Goal: Contribute content: Contribute content

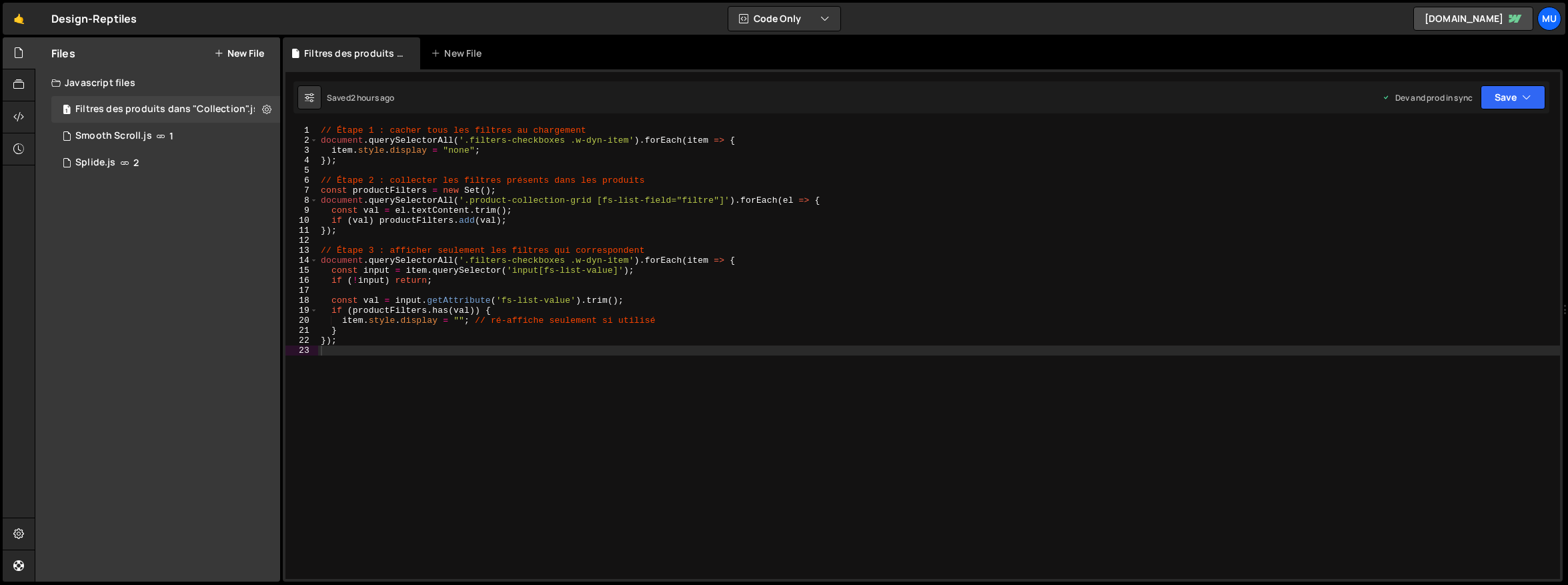
click at [241, 51] on button "New File" at bounding box center [239, 54] width 50 height 11
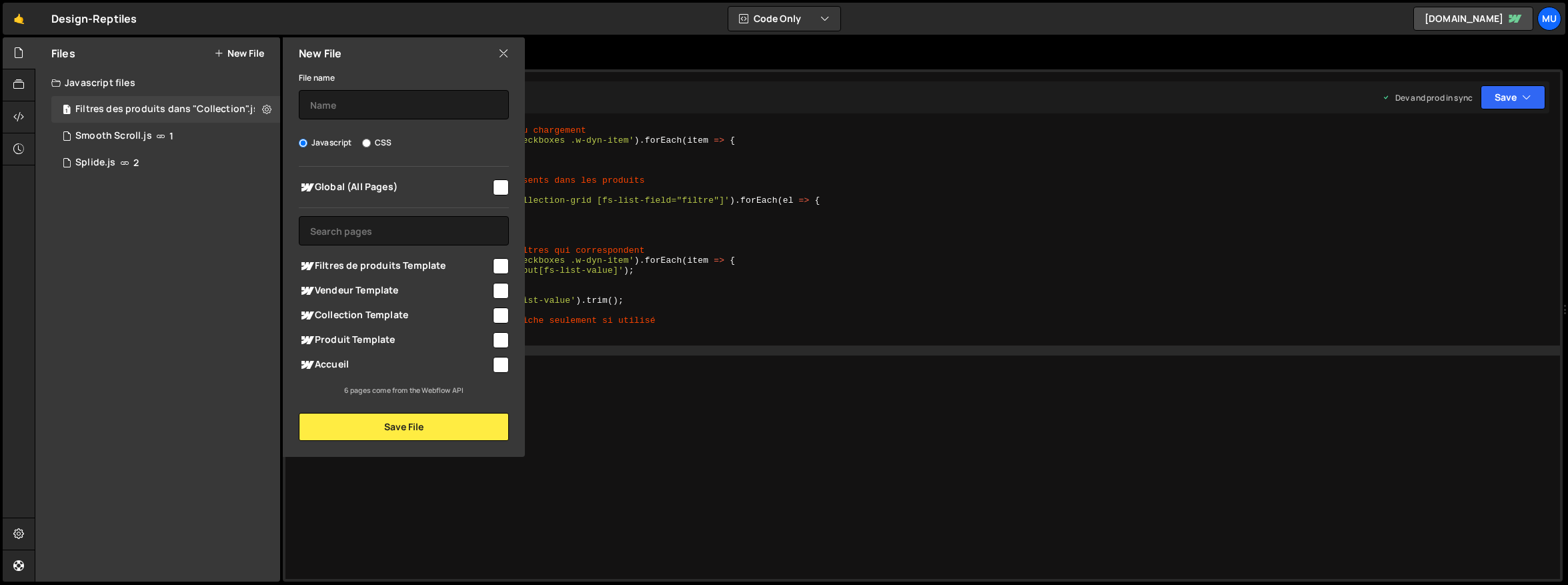
click at [243, 318] on div "Files New File Javascript files 1 Filtres des produits dans "Collection".js 0 1…" at bounding box center [158, 310] width 245 height 545
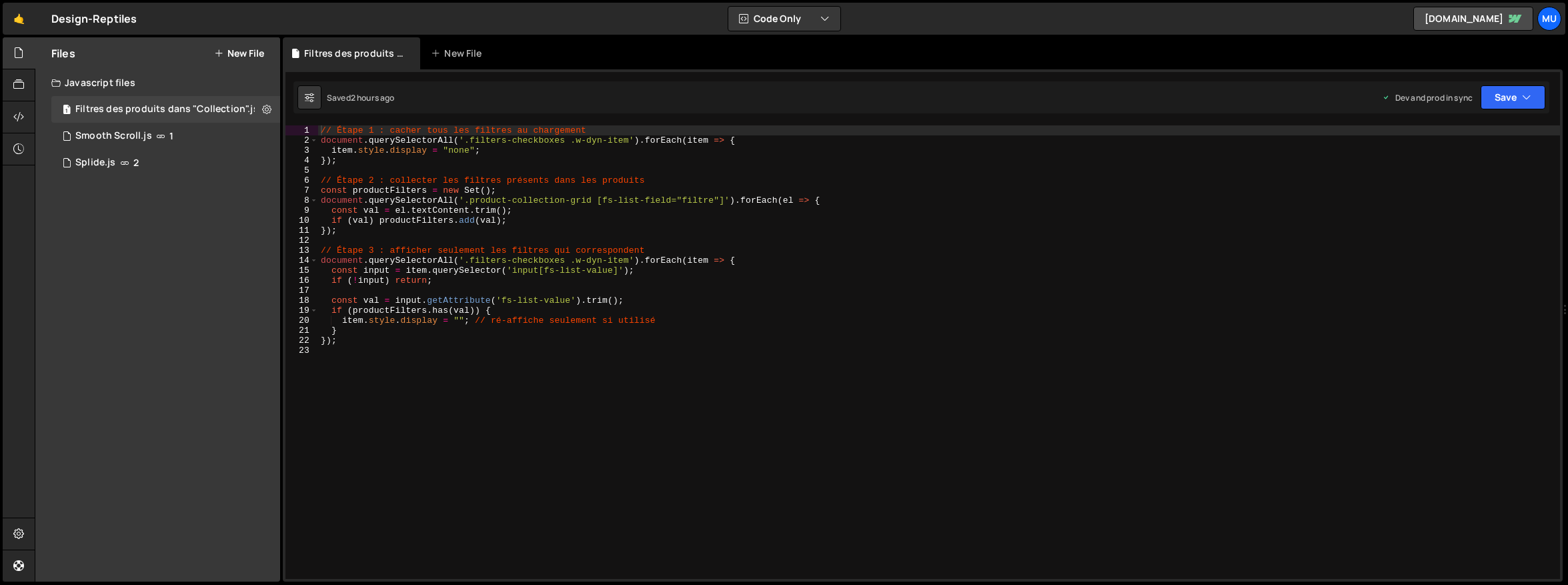
click at [256, 58] on div "Files New File" at bounding box center [158, 53] width 245 height 32
click at [256, 52] on button "New File" at bounding box center [239, 54] width 50 height 11
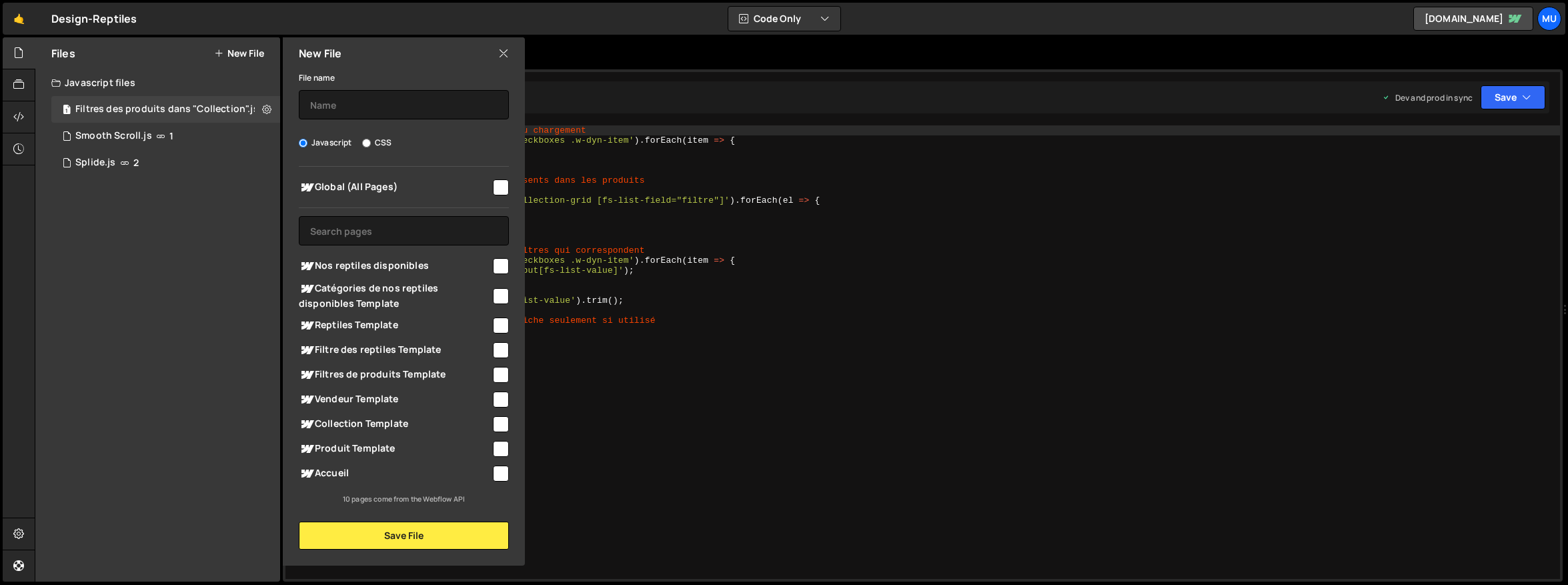
click at [400, 284] on span "Catégories de nos reptiles disponibles Template" at bounding box center [395, 295] width 192 height 29
checkbox input "true"
click at [372, 104] on input "text" at bounding box center [404, 104] width 210 height 29
click at [374, 106] on input "Catégories Reptiles (Filtre & Scrolls)" at bounding box center [404, 104] width 210 height 29
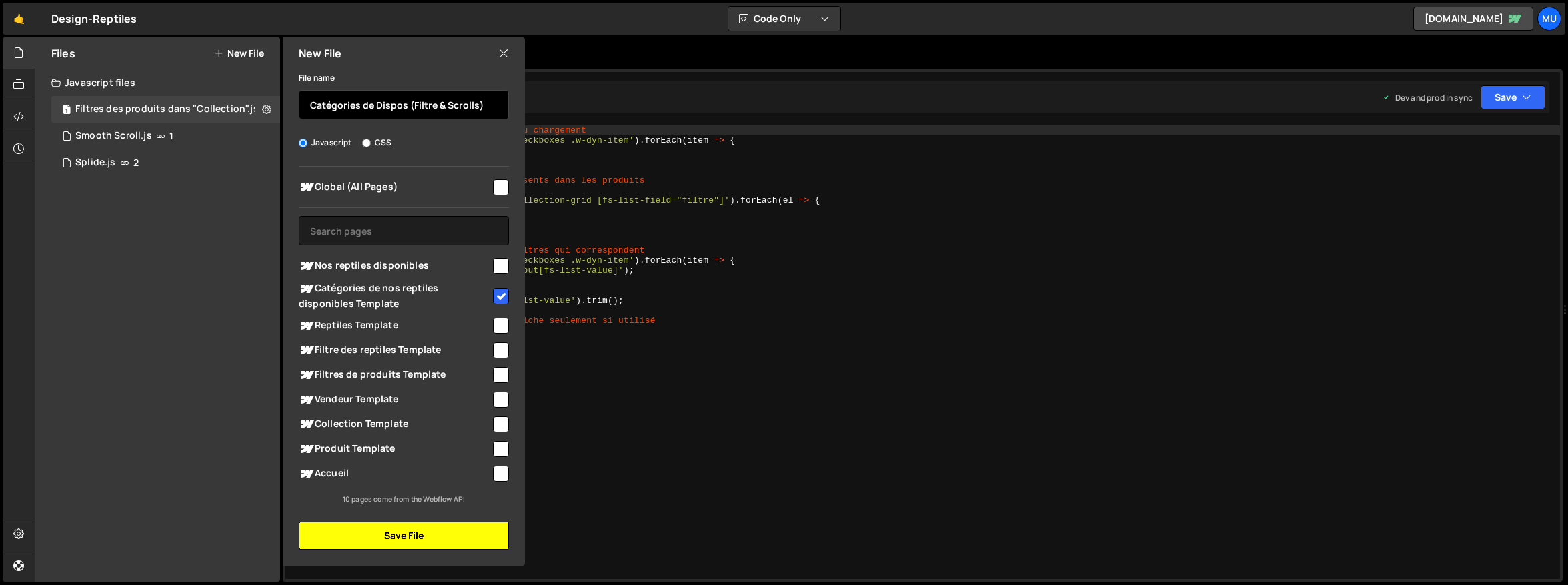
type input "Catégories de Dispos (Filtre & Scrolls)"
click at [391, 542] on button "Save File" at bounding box center [404, 535] width 210 height 28
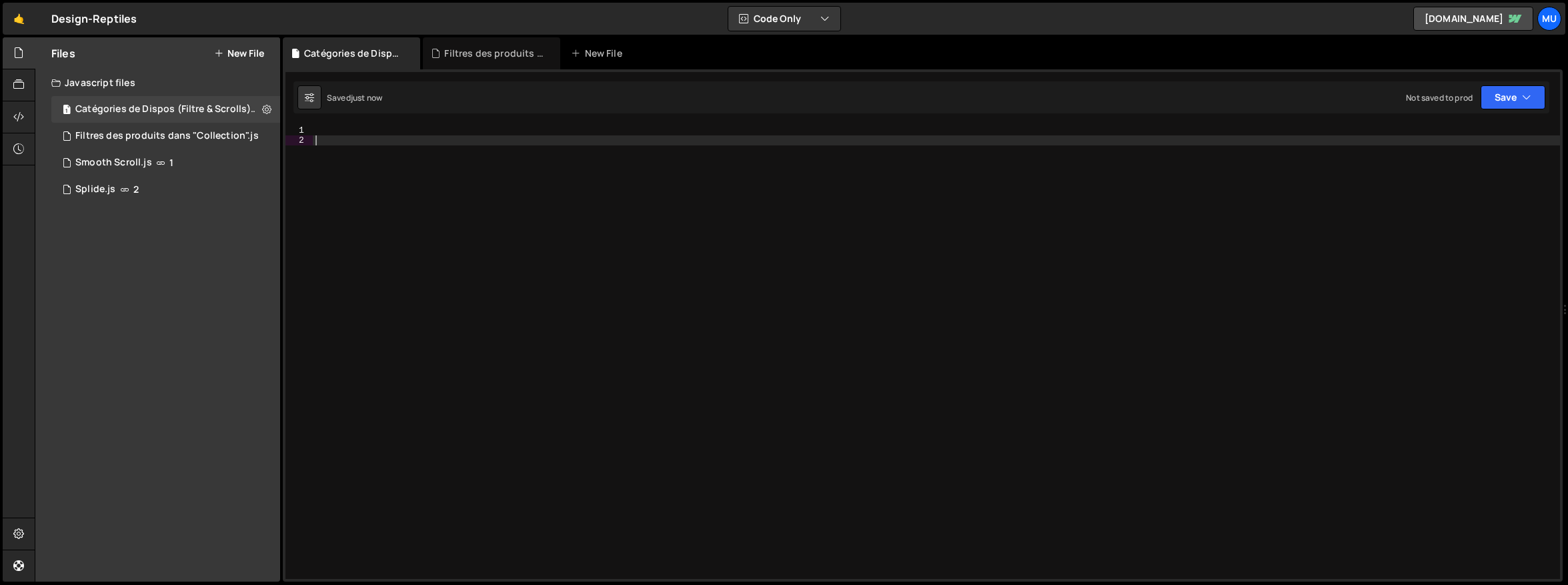
click at [1113, 267] on div at bounding box center [936, 362] width 1247 height 474
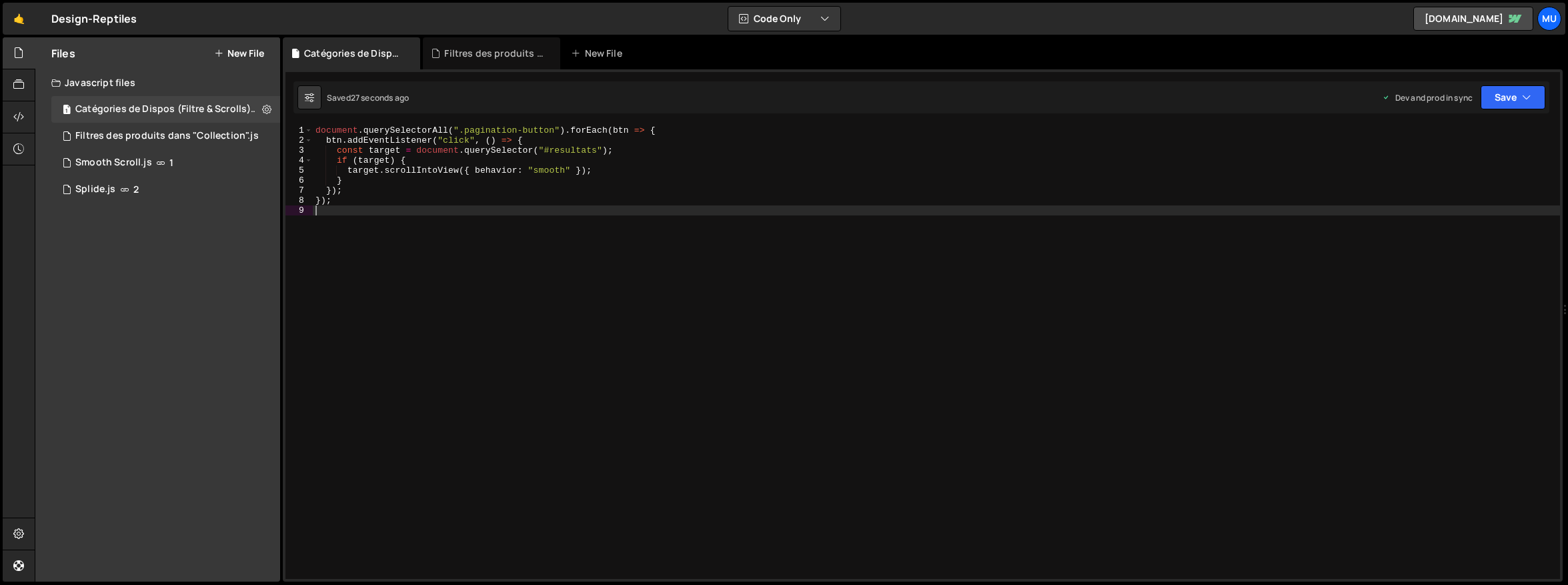
click at [1164, 290] on div "document . querySelectorAll ( ".pagination-button" ) . forEach ( btn => { btn .…" at bounding box center [936, 362] width 1247 height 474
type textarea "});"
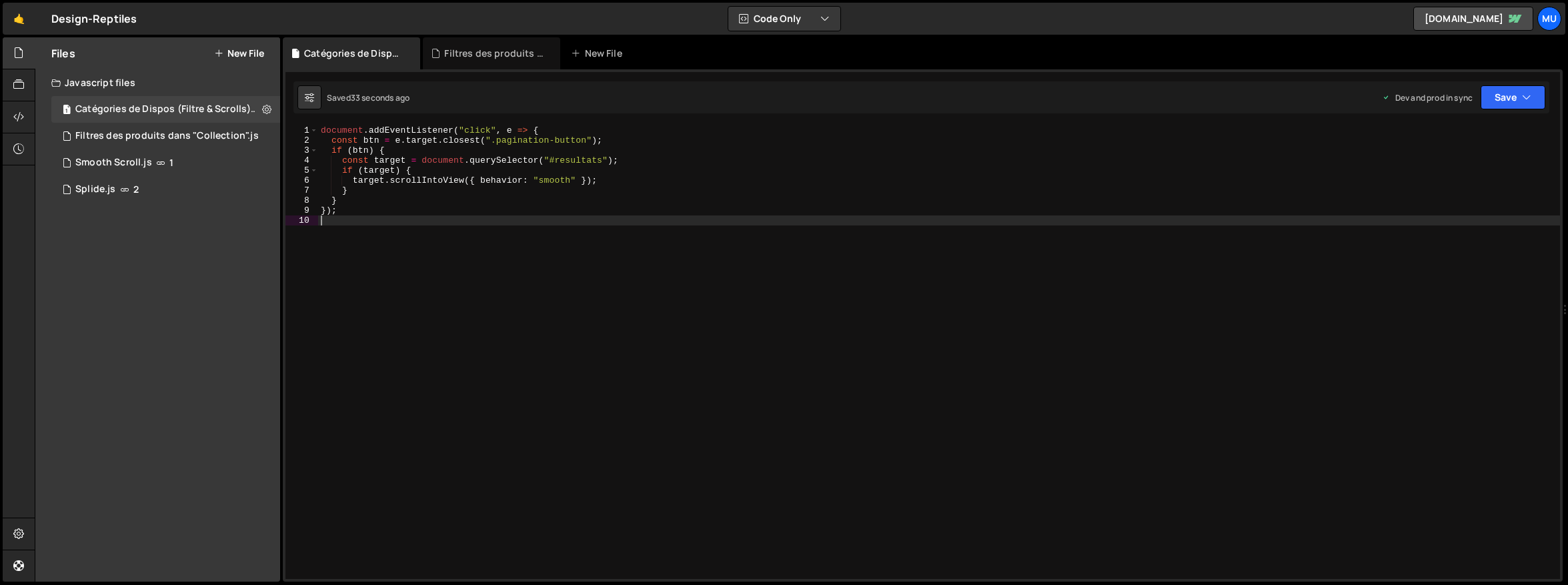
click at [802, 275] on div "document . addEventListener ( "click" , e => { const btn = e . target . closest…" at bounding box center [939, 362] width 1242 height 474
type textarea "});"
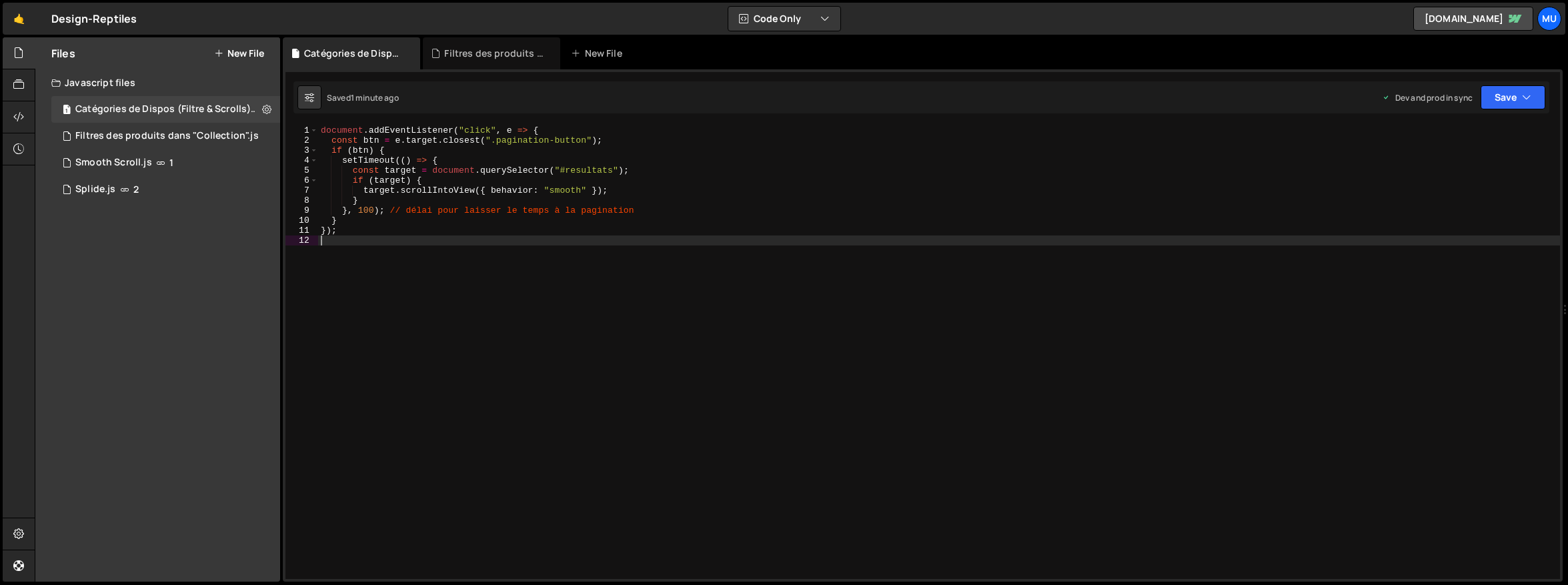
click at [633, 287] on div "document . addEventListener ( "click" , e => { const btn = e . target . closest…" at bounding box center [939, 362] width 1242 height 474
type textarea "});"
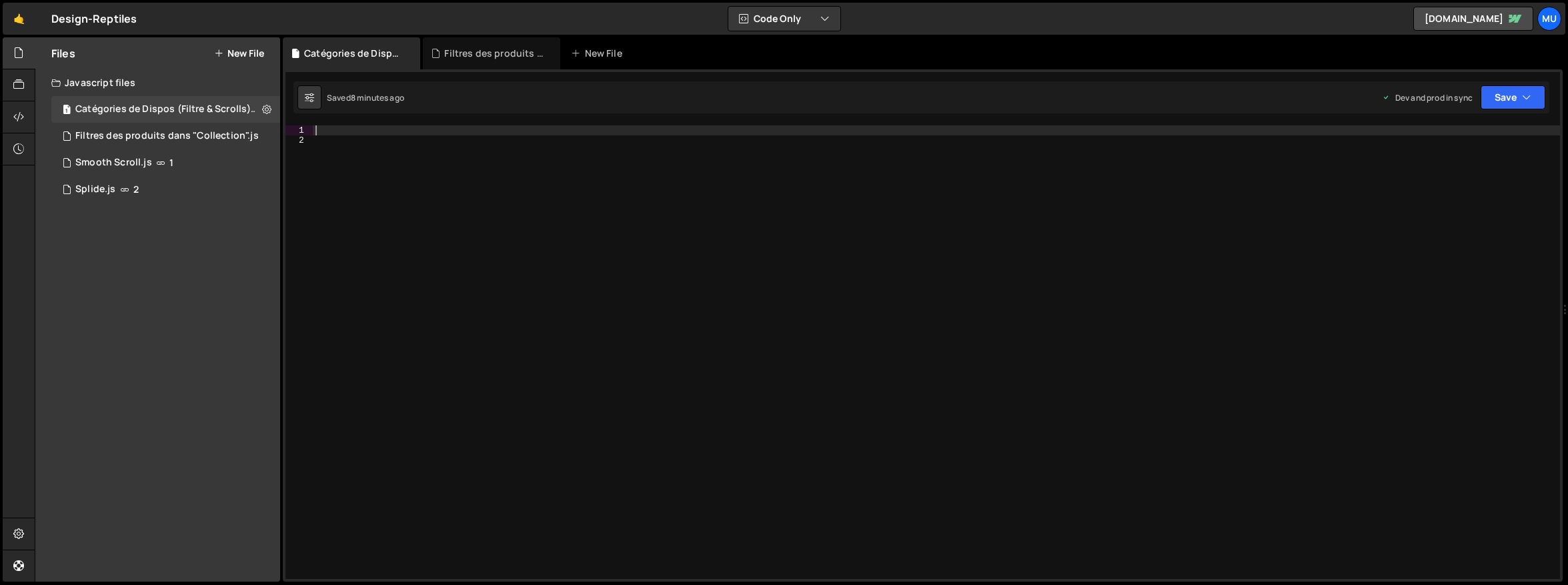
click at [1212, 309] on div at bounding box center [936, 362] width 1247 height 474
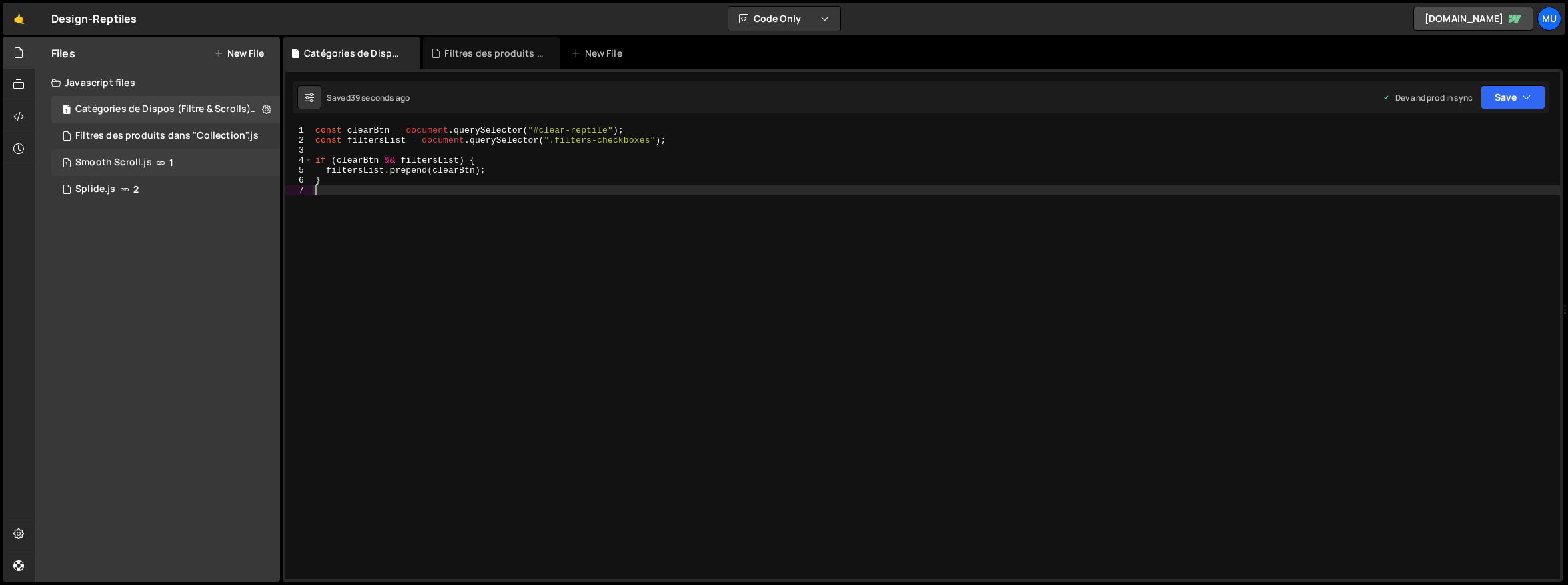
click at [144, 159] on div "Smooth Scroll.js" at bounding box center [114, 163] width 77 height 12
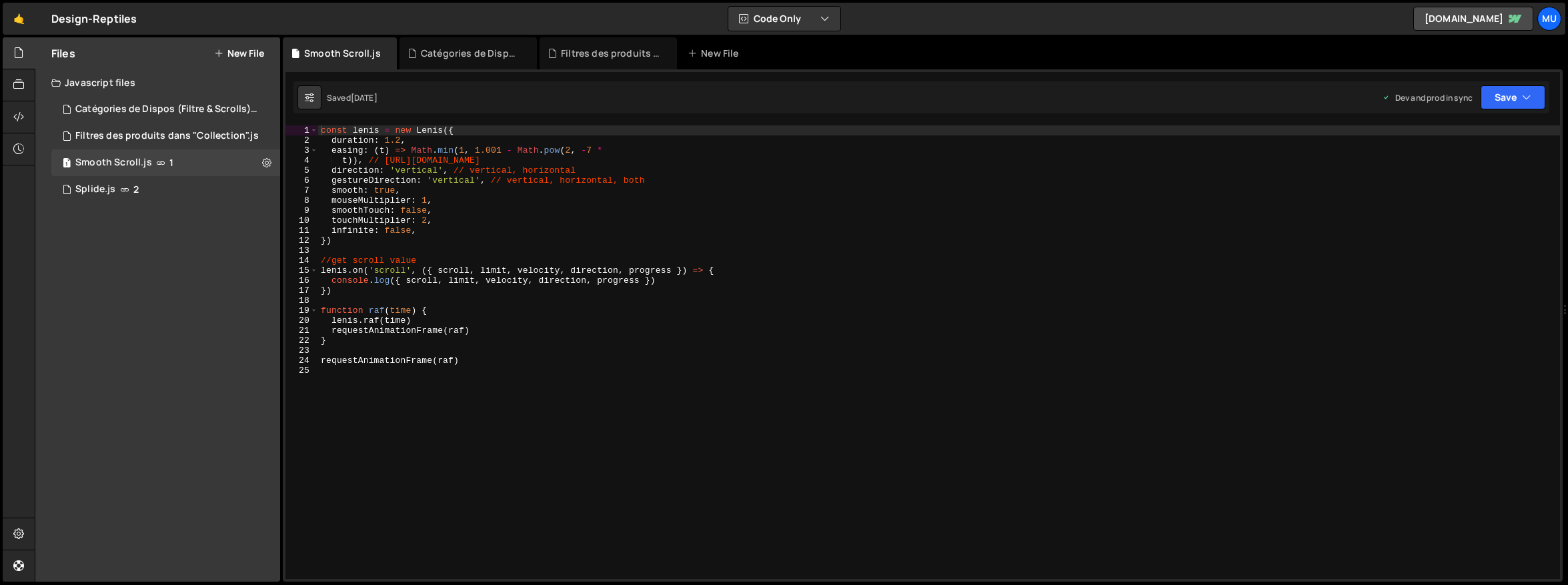
click at [457, 190] on div "const [PERSON_NAME] = new [PERSON_NAME] ({ duration : 1.2 , easing : ( t ) => M…" at bounding box center [939, 362] width 1242 height 474
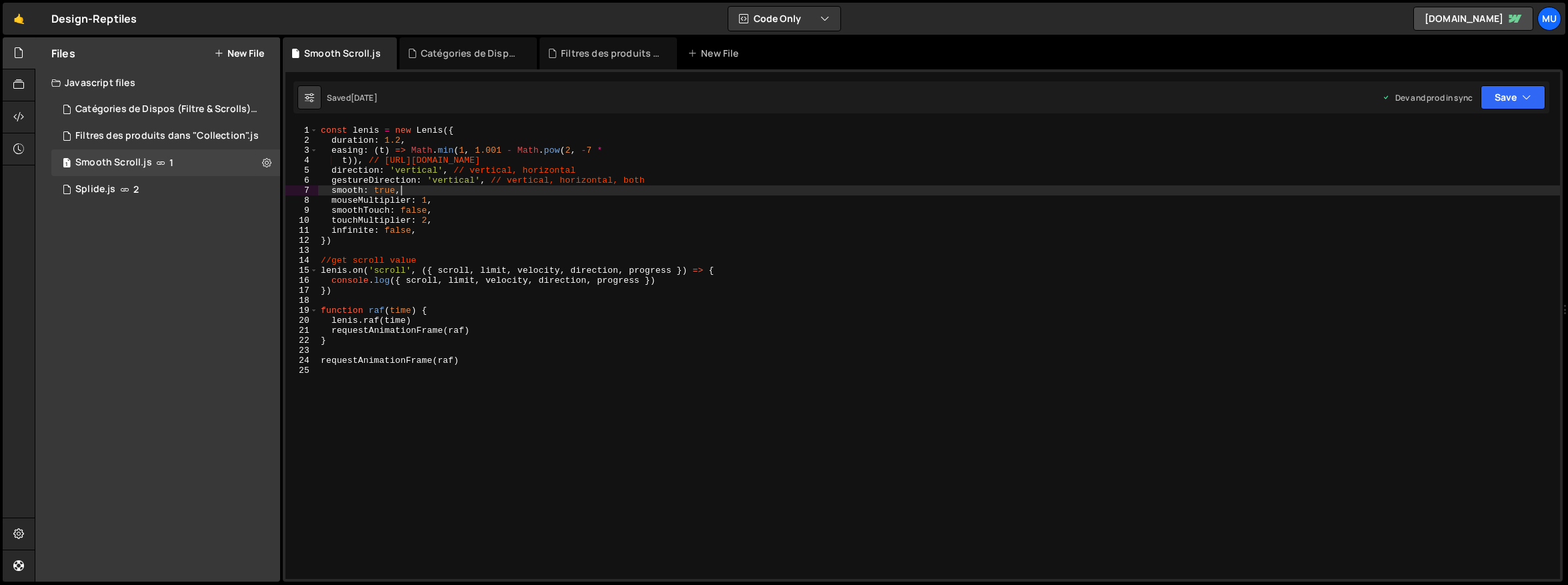
type textarea "requestAnimationFrame(raf)"
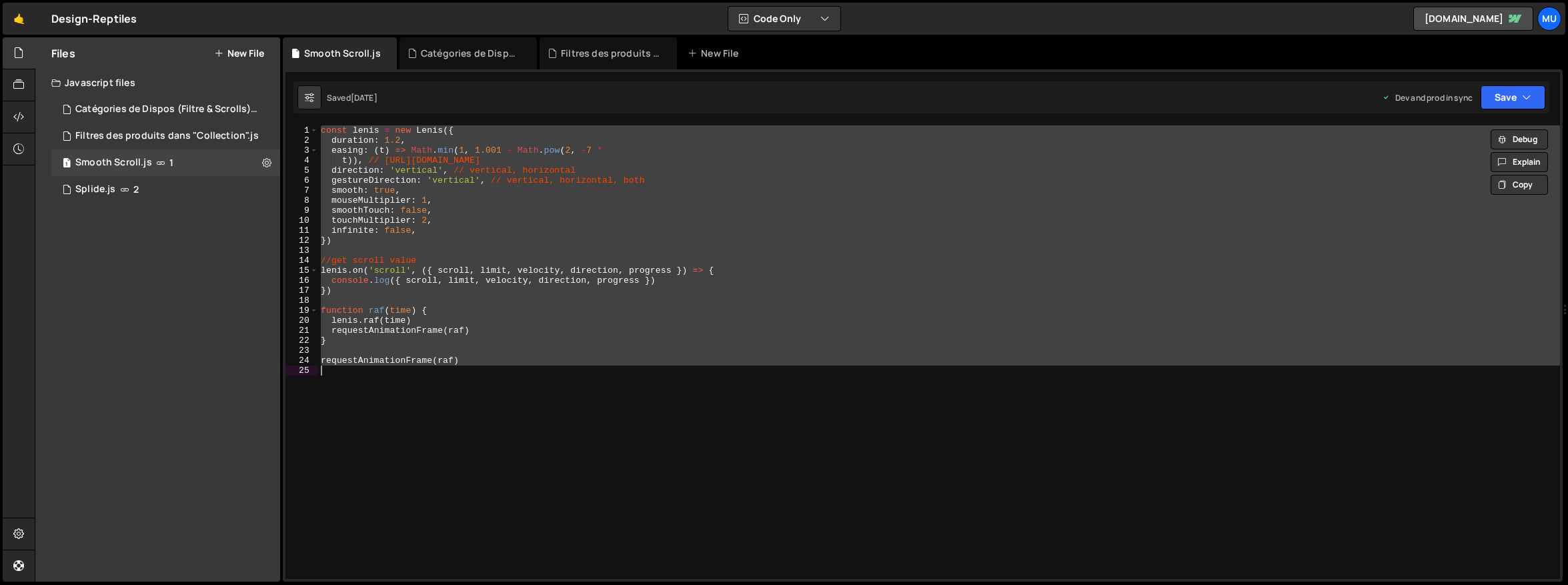
click at [774, 350] on div "const [PERSON_NAME] = new [PERSON_NAME] ({ duration : 1.2 , easing : ( t ) => M…" at bounding box center [939, 352] width 1242 height 454
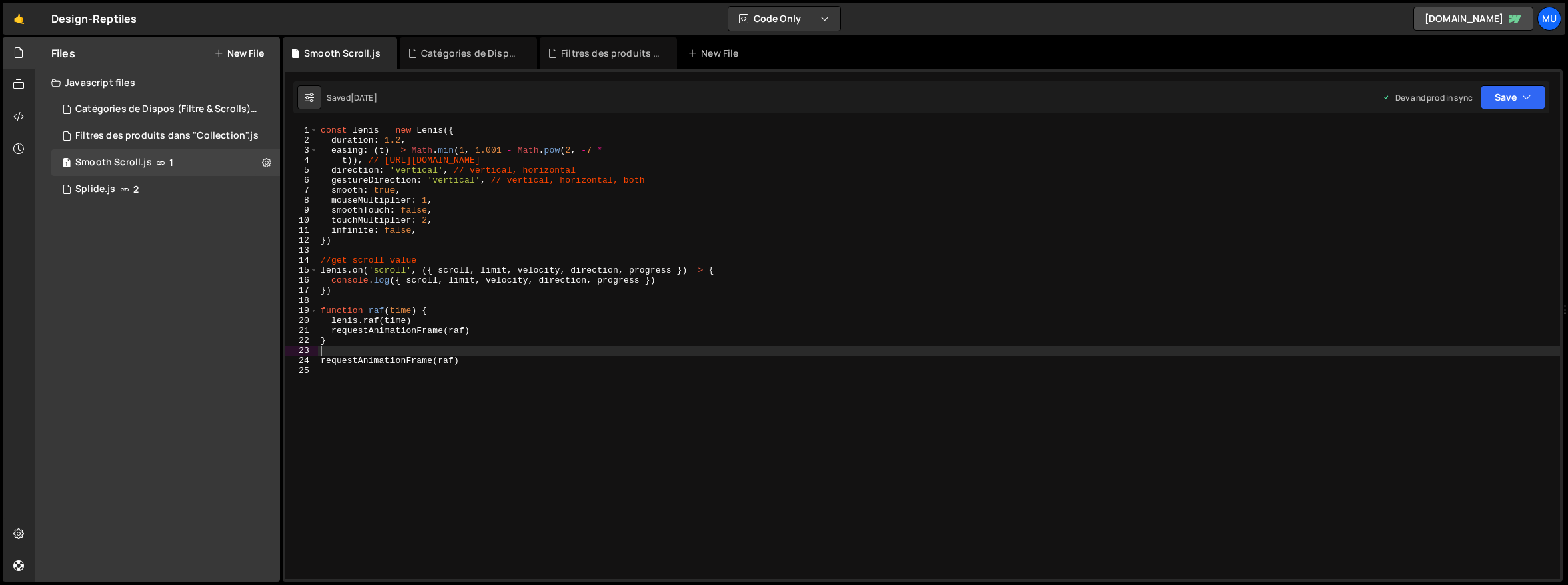
type textarea "requestAnimationFrame(raf)"
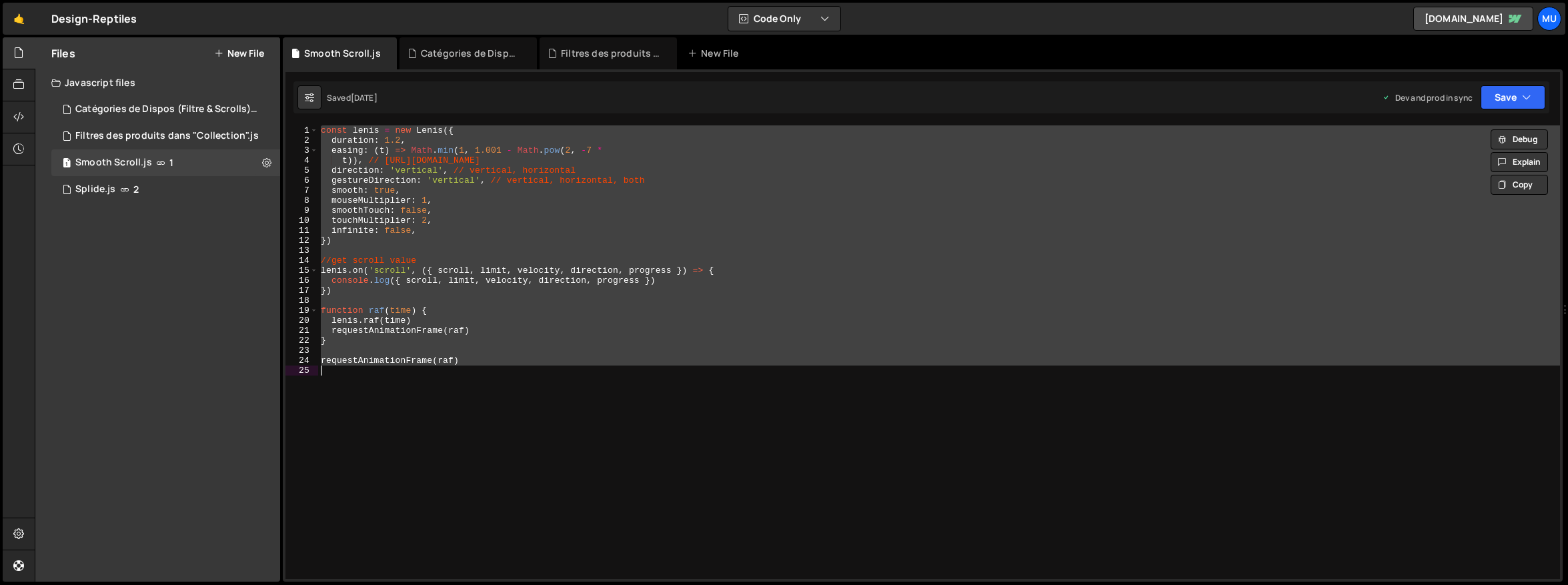
paste textarea
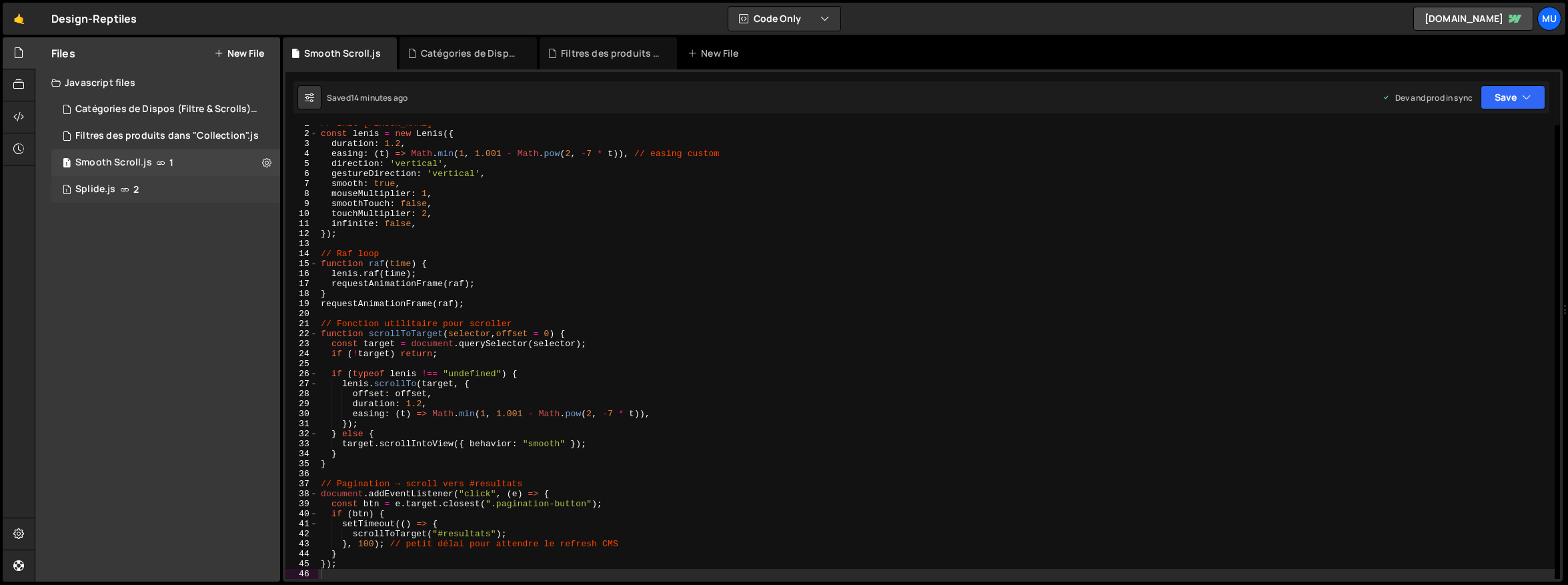
click at [257, 186] on div "1 Splide.js 2" at bounding box center [166, 189] width 229 height 27
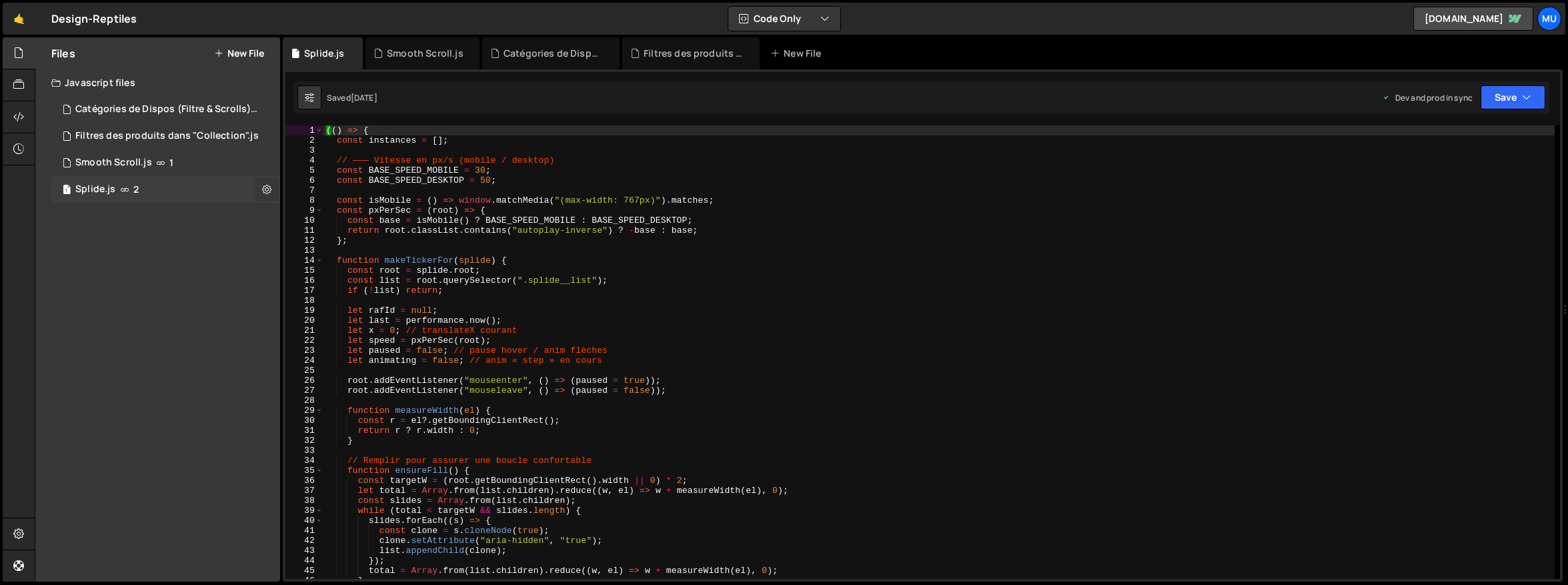
click at [266, 189] on icon at bounding box center [267, 189] width 10 height 13
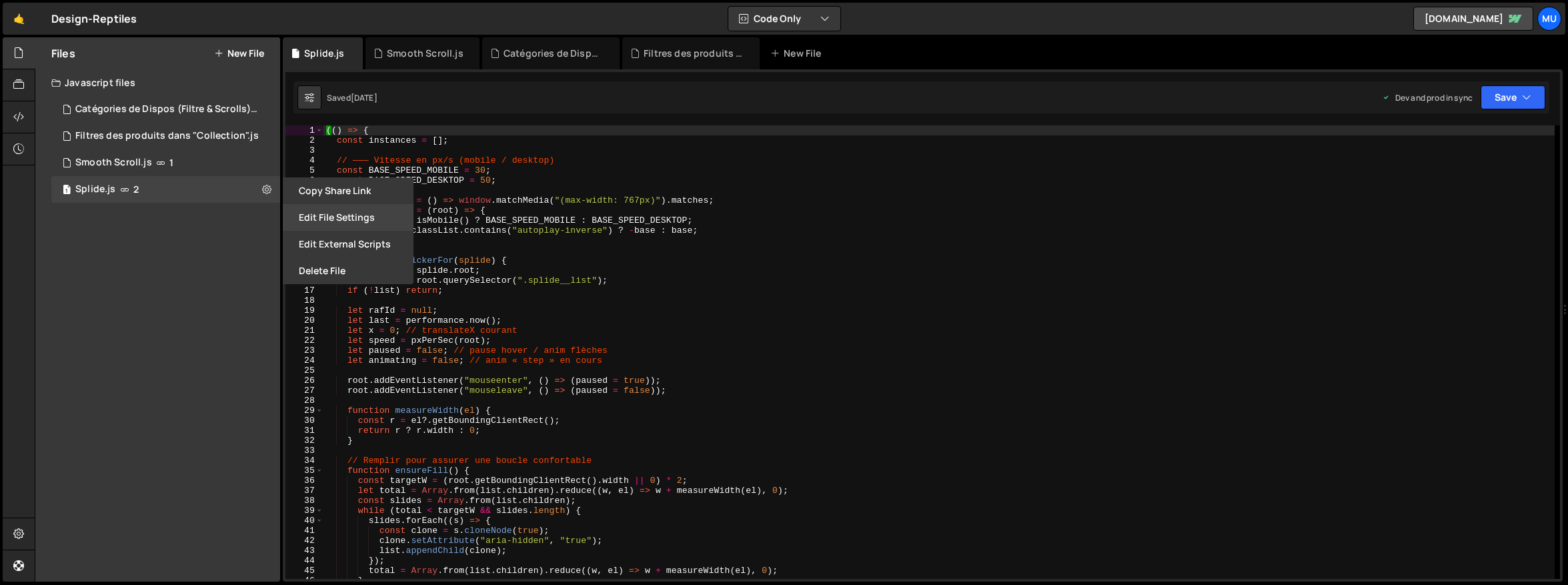
click at [366, 218] on button "Edit File Settings" at bounding box center [348, 217] width 130 height 27
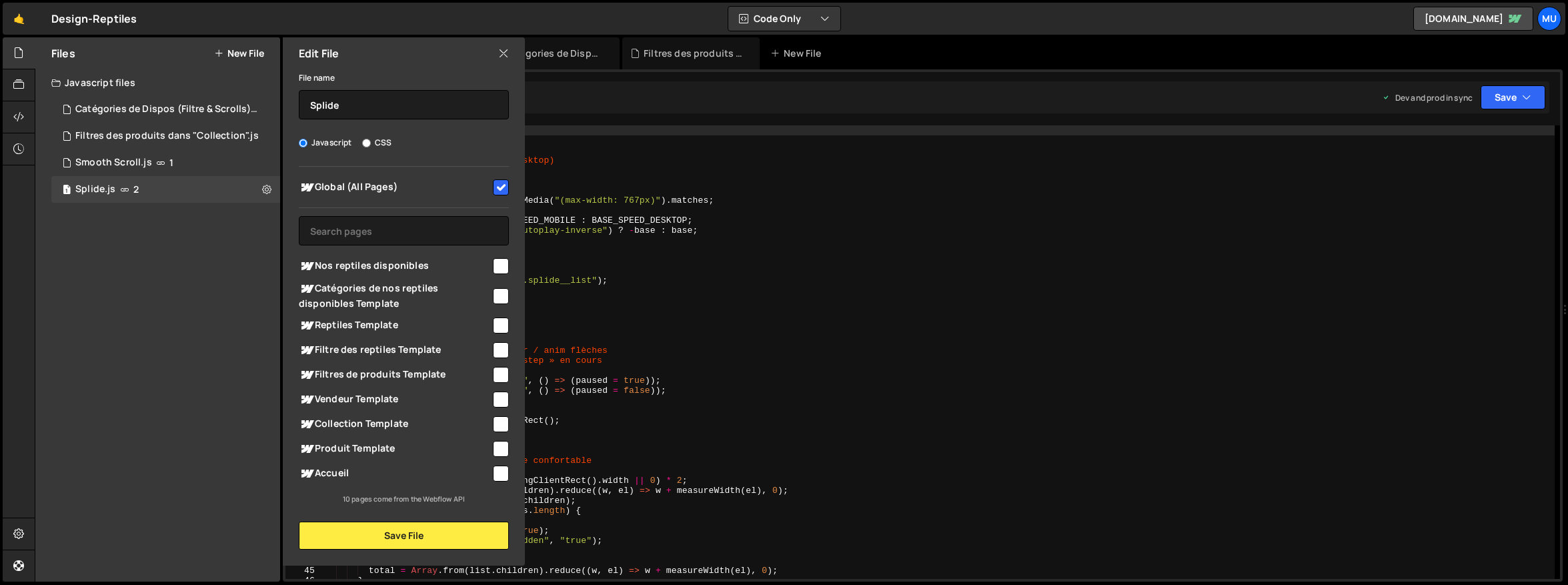
click at [199, 248] on div "Files New File Javascript files 1 Catégories de Dispos (Filtre & Scrolls).js 0 …" at bounding box center [158, 310] width 245 height 545
click at [504, 56] on icon at bounding box center [504, 54] width 11 height 15
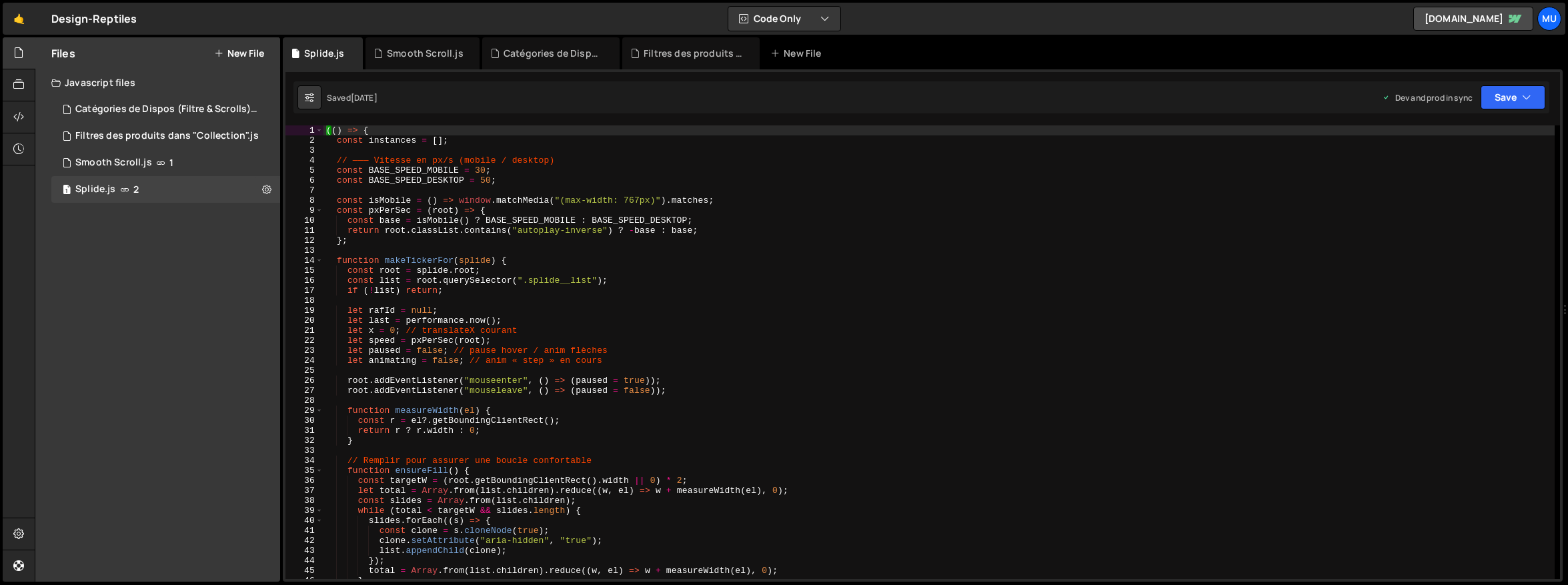
click at [251, 53] on button "New File" at bounding box center [239, 54] width 50 height 11
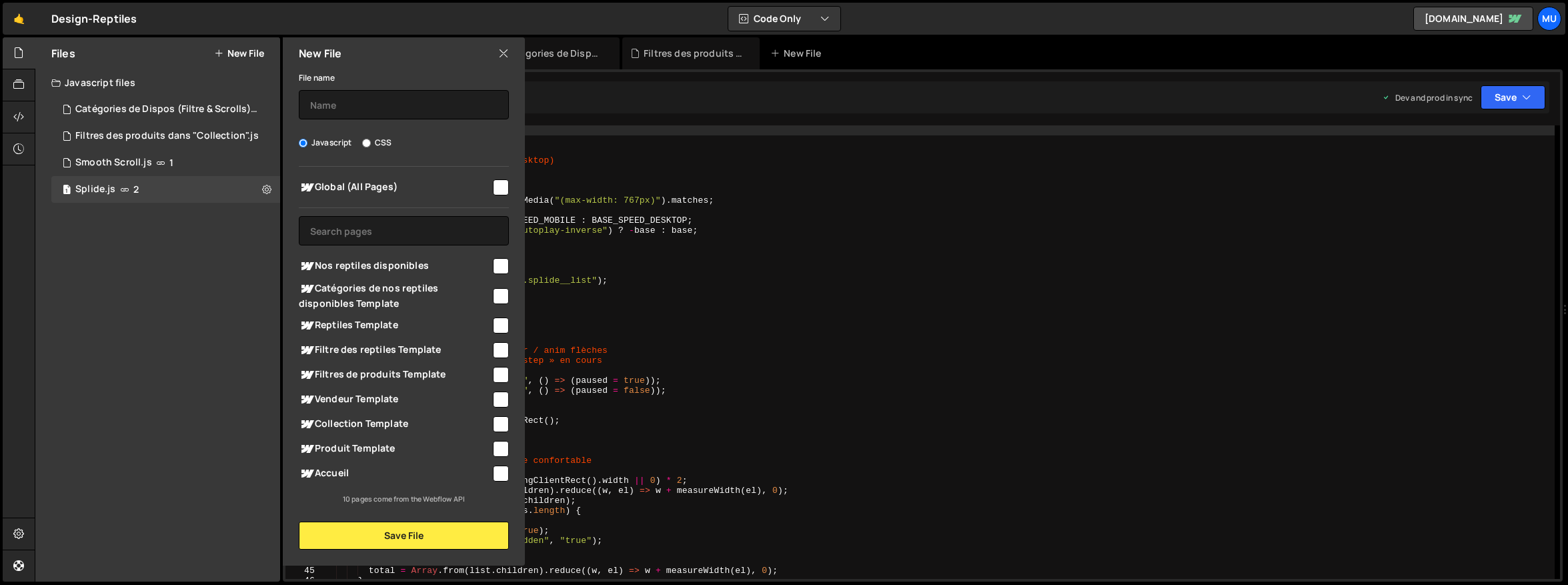
click at [375, 184] on span "Global (All Pages)" at bounding box center [395, 188] width 192 height 16
checkbox input "true"
click at [389, 95] on input "text" at bounding box center [404, 104] width 210 height 29
type input "F"
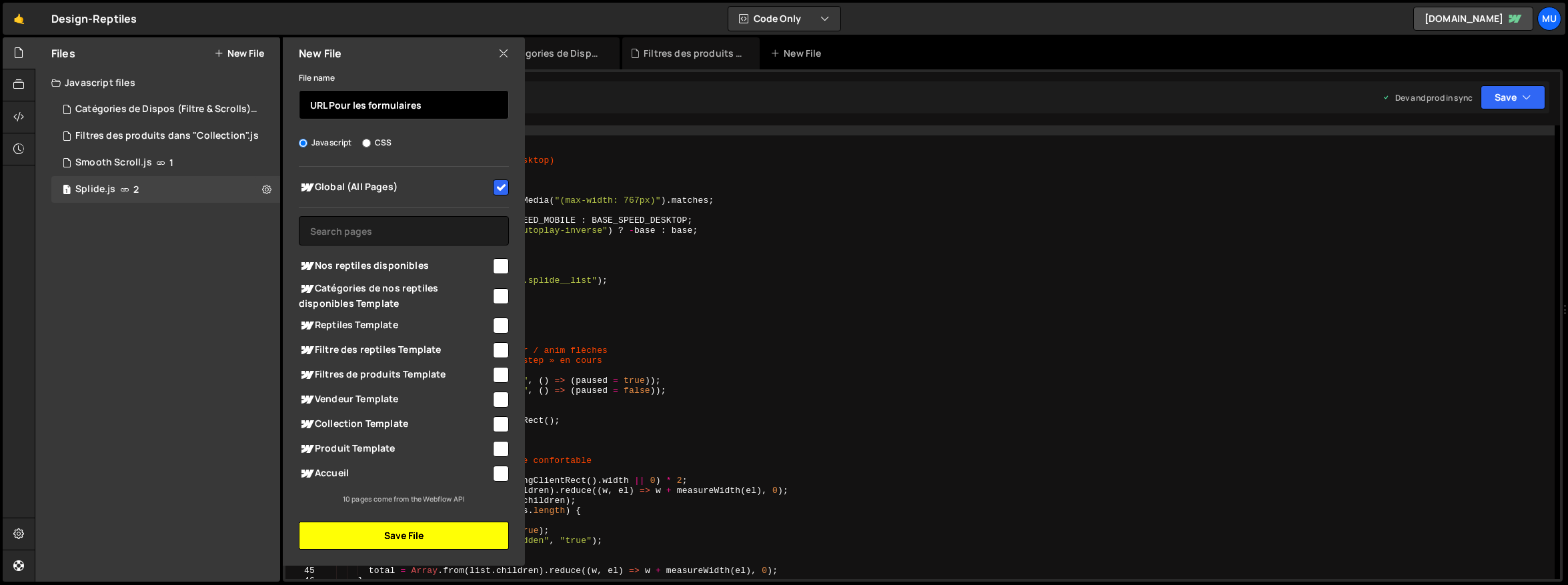
type input "URL Pour les formulaires"
click at [366, 544] on button "Save File" at bounding box center [404, 535] width 210 height 28
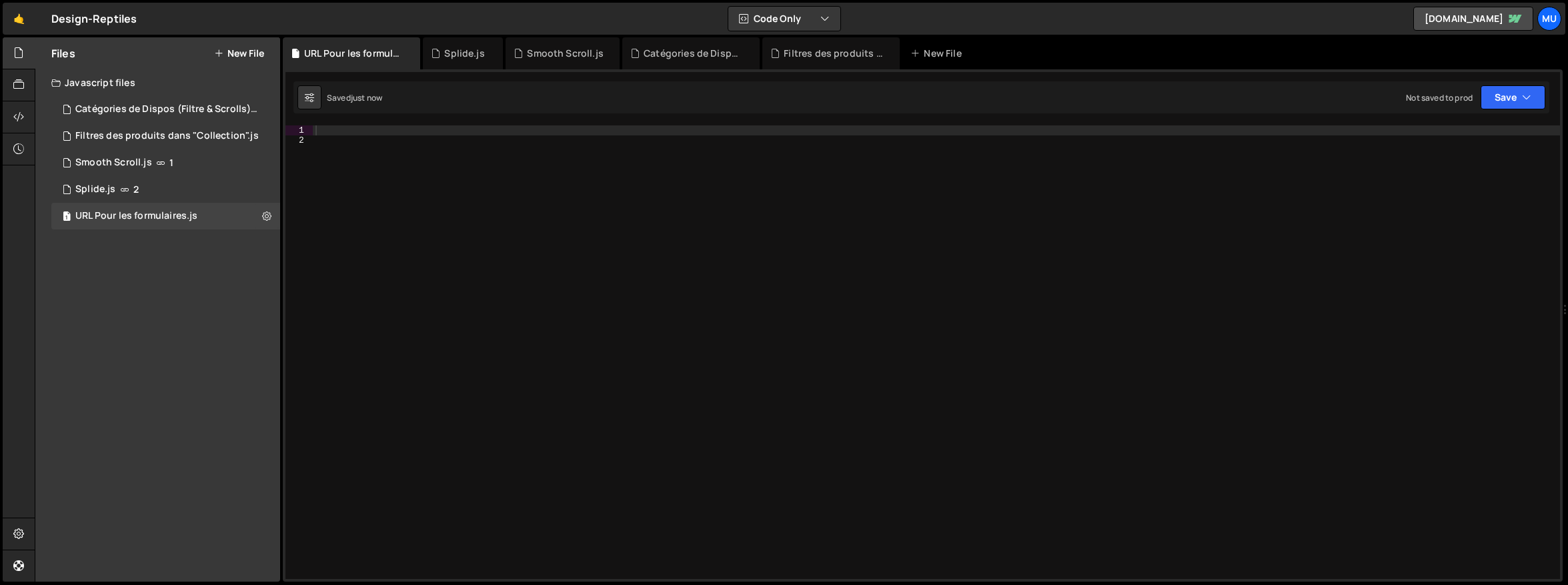
click at [508, 298] on div at bounding box center [936, 362] width 1247 height 474
